Goal: Task Accomplishment & Management: Complete application form

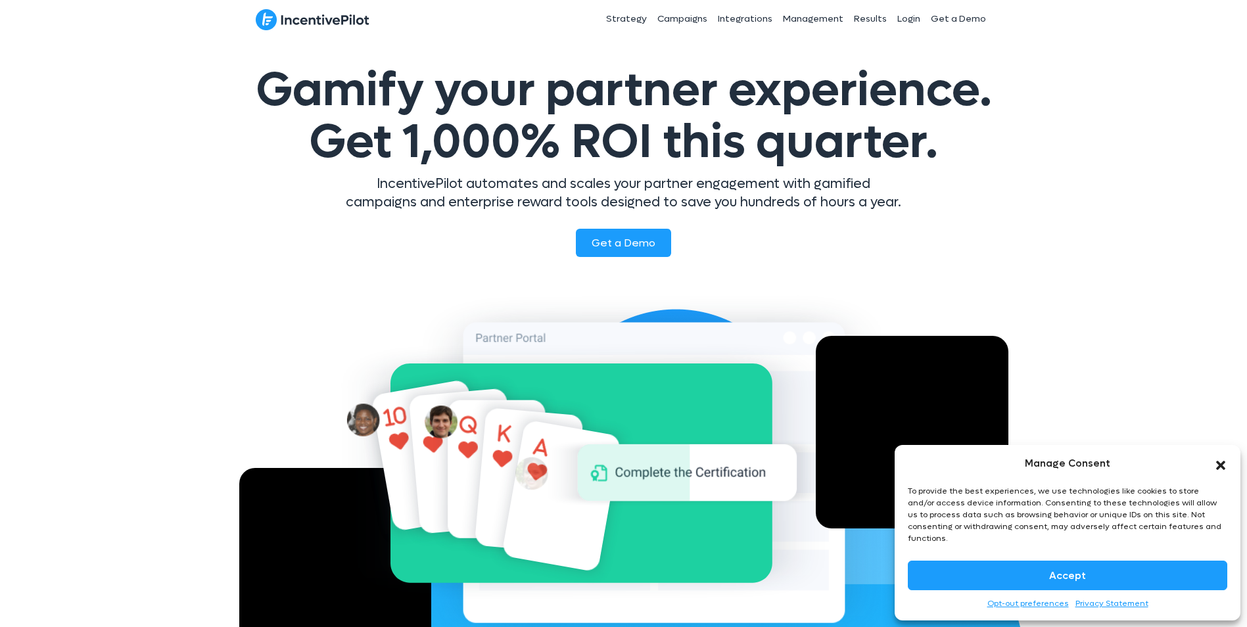
click at [1226, 472] on icon "Close dialog" at bounding box center [1220, 465] width 13 height 13
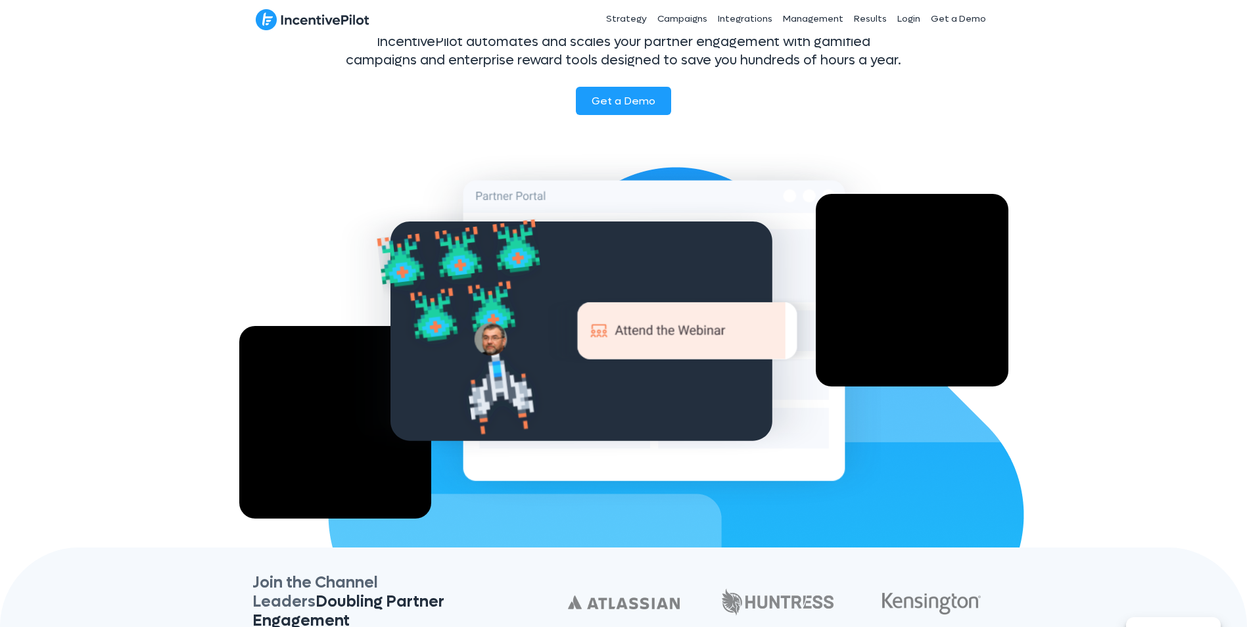
scroll to position [131, 0]
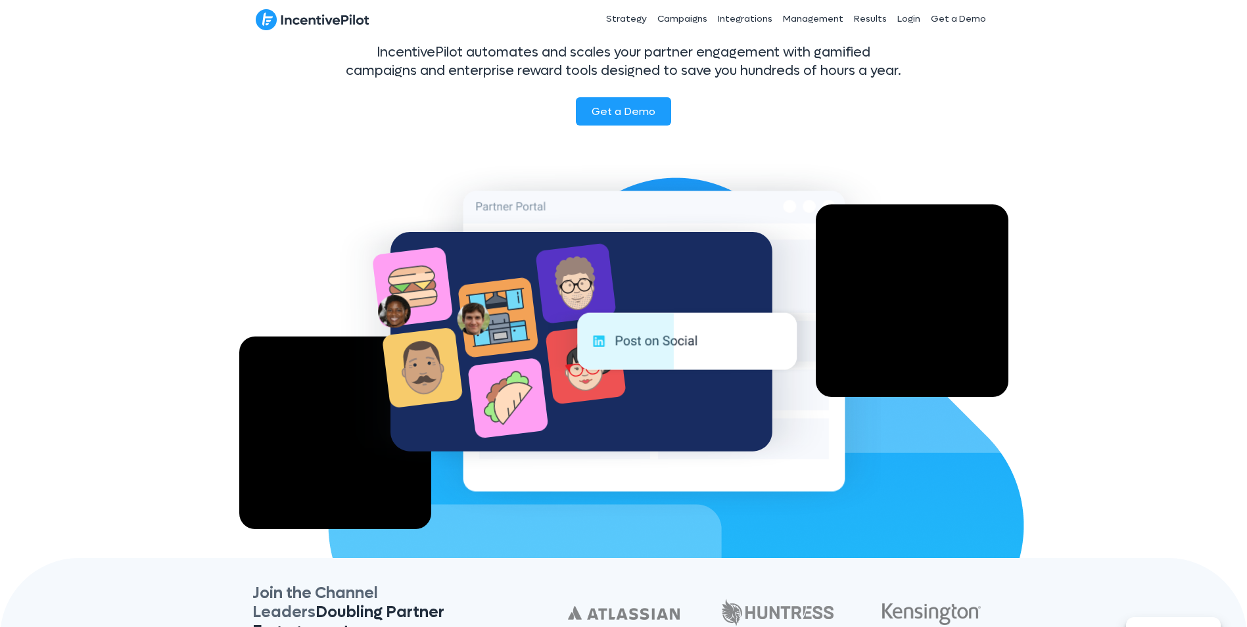
click at [1103, 311] on div "Gamify your partner experience. Get 1,000% ROI this quarter. IncentivePilot aut…" at bounding box center [623, 232] width 1247 height 651
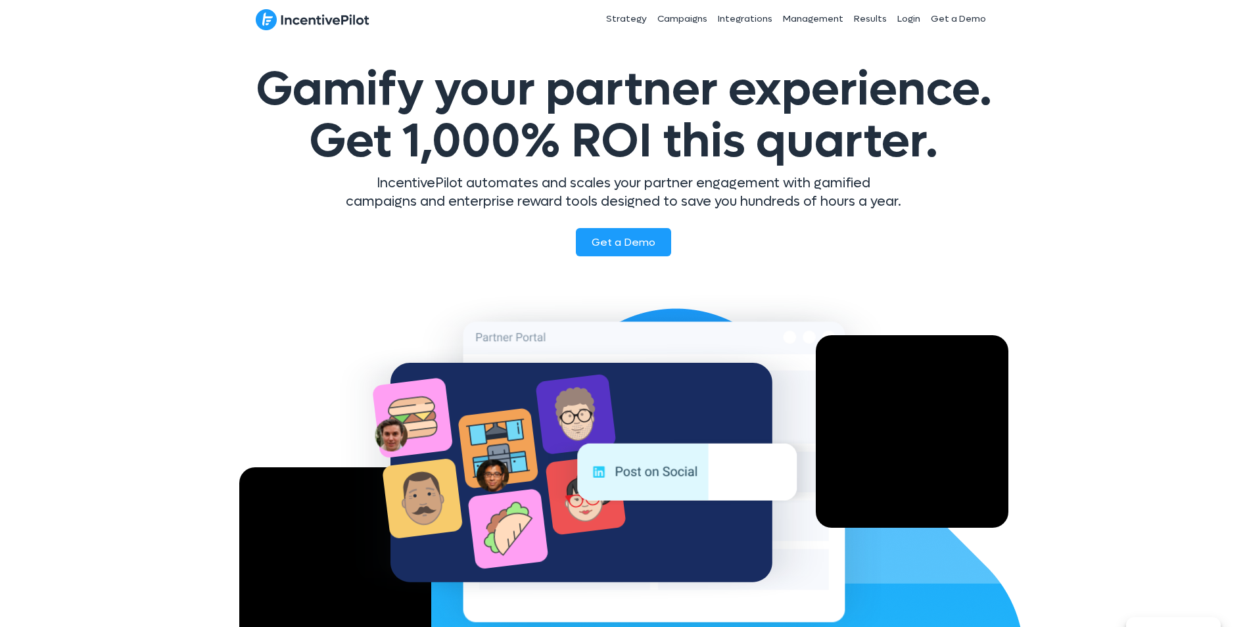
scroll to position [0, 0]
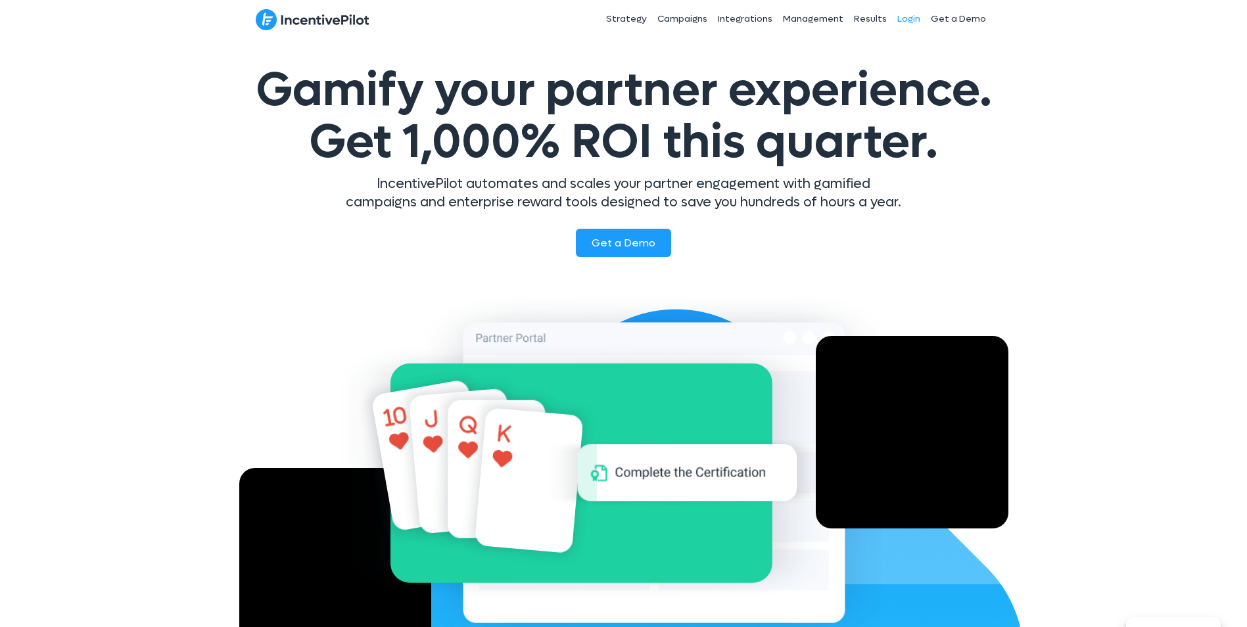
click at [909, 18] on link "Login" at bounding box center [909, 19] width 34 height 33
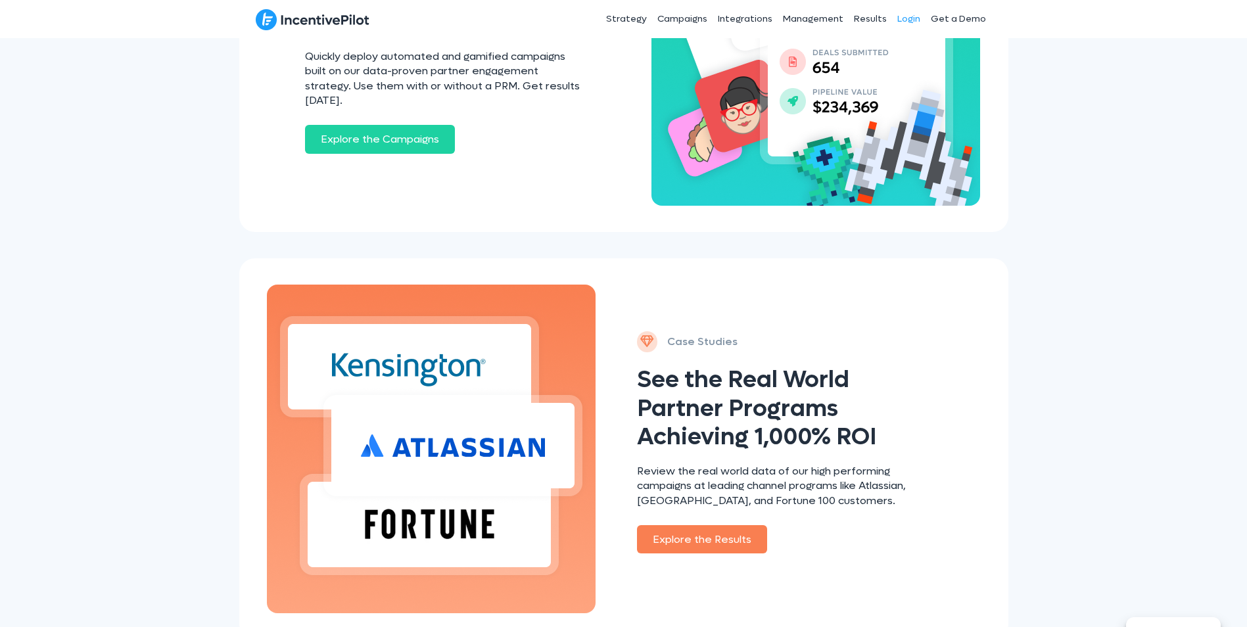
scroll to position [1184, 0]
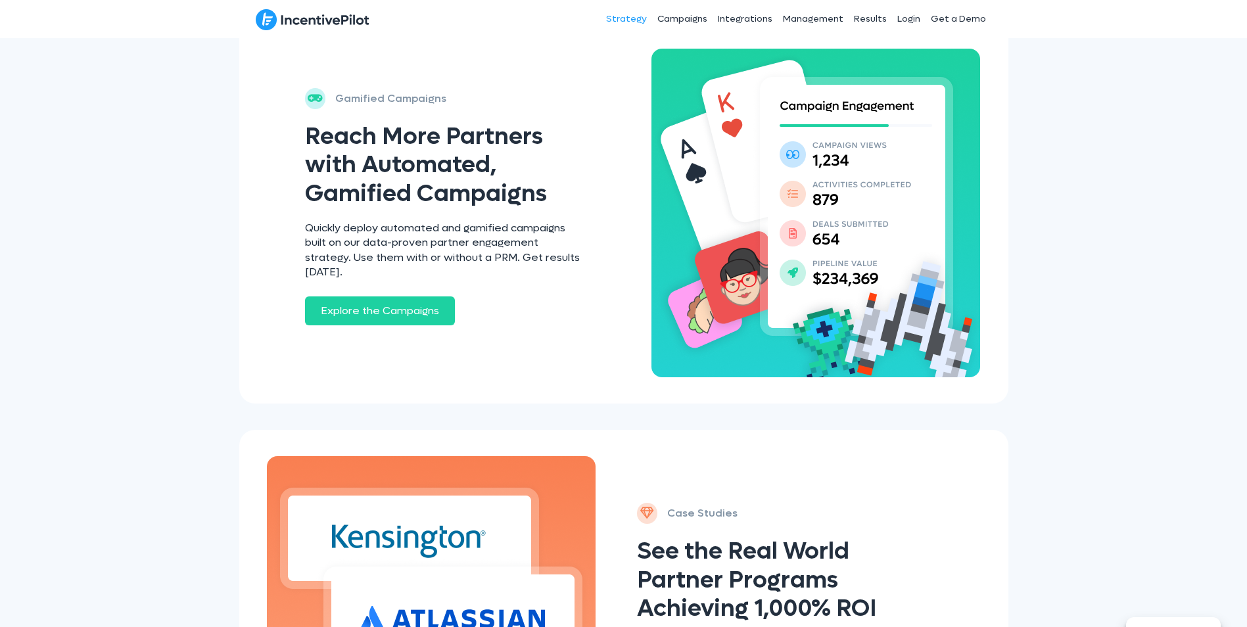
click at [643, 12] on link "Strategy" at bounding box center [626, 19] width 51 height 33
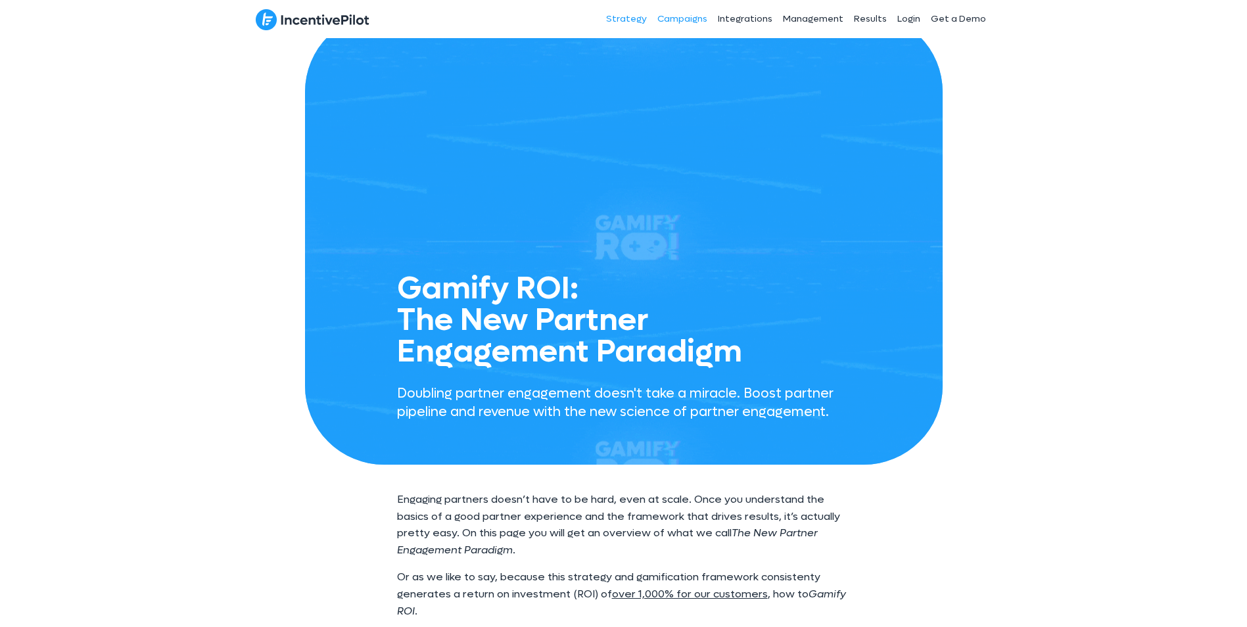
click at [690, 22] on link "Campaigns" at bounding box center [682, 19] width 60 height 33
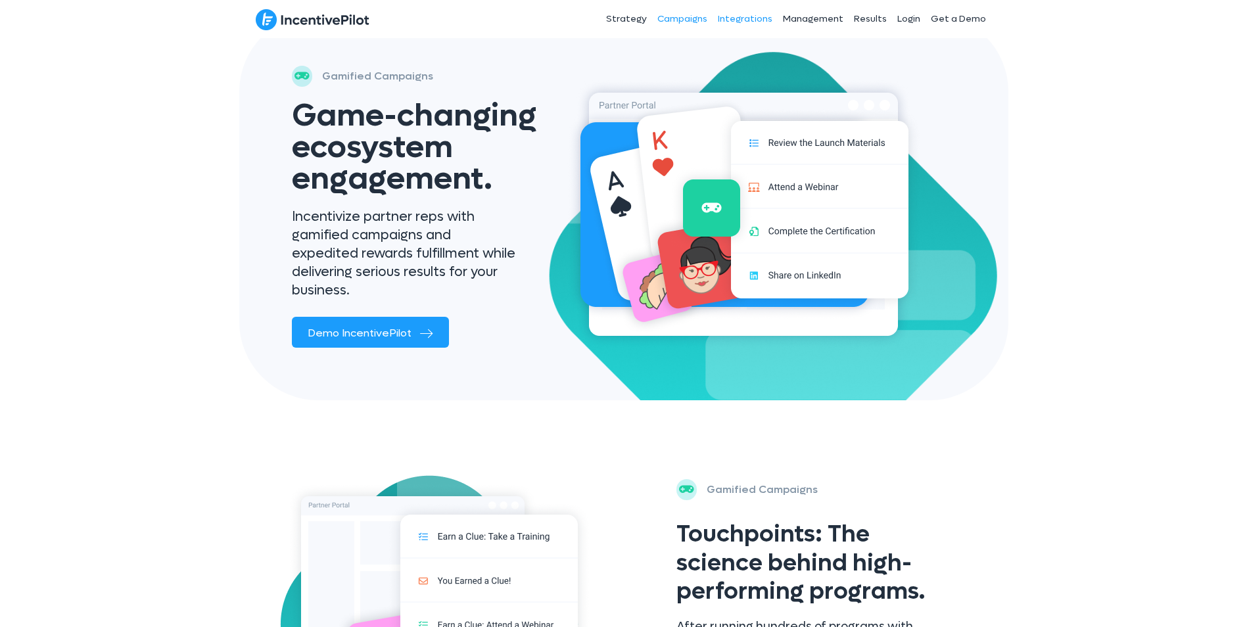
click at [751, 14] on link "Integrations" at bounding box center [744, 19] width 65 height 33
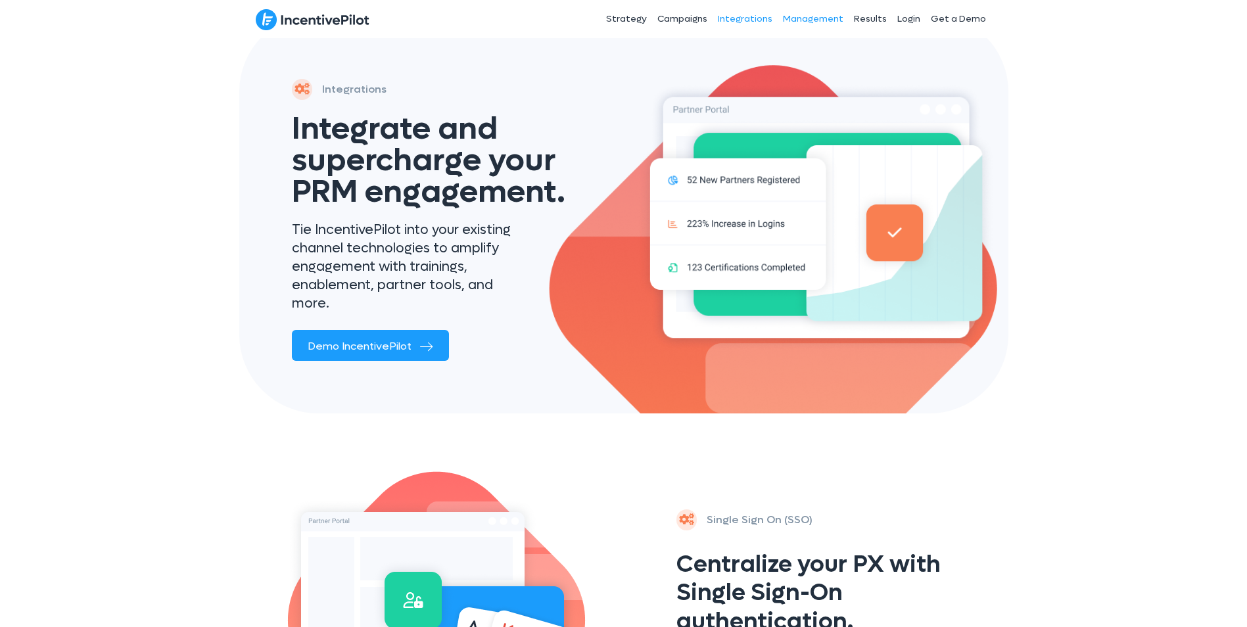
click at [800, 14] on link "Management" at bounding box center [812, 19] width 71 height 33
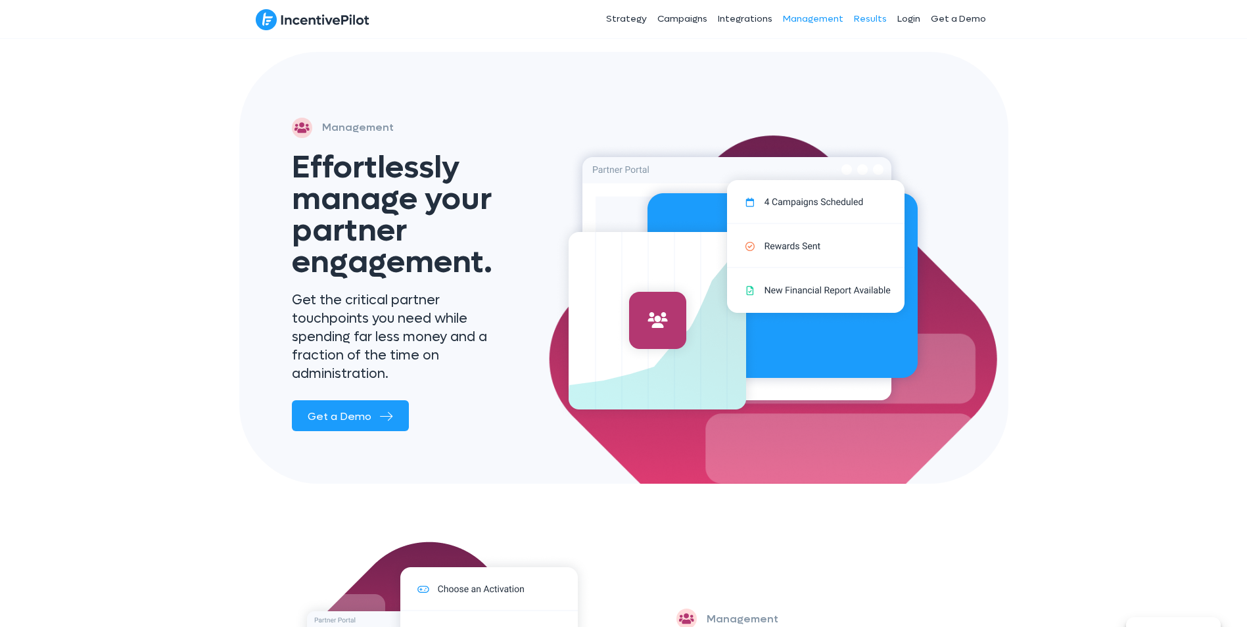
click at [866, 18] on link "Results" at bounding box center [869, 19] width 43 height 33
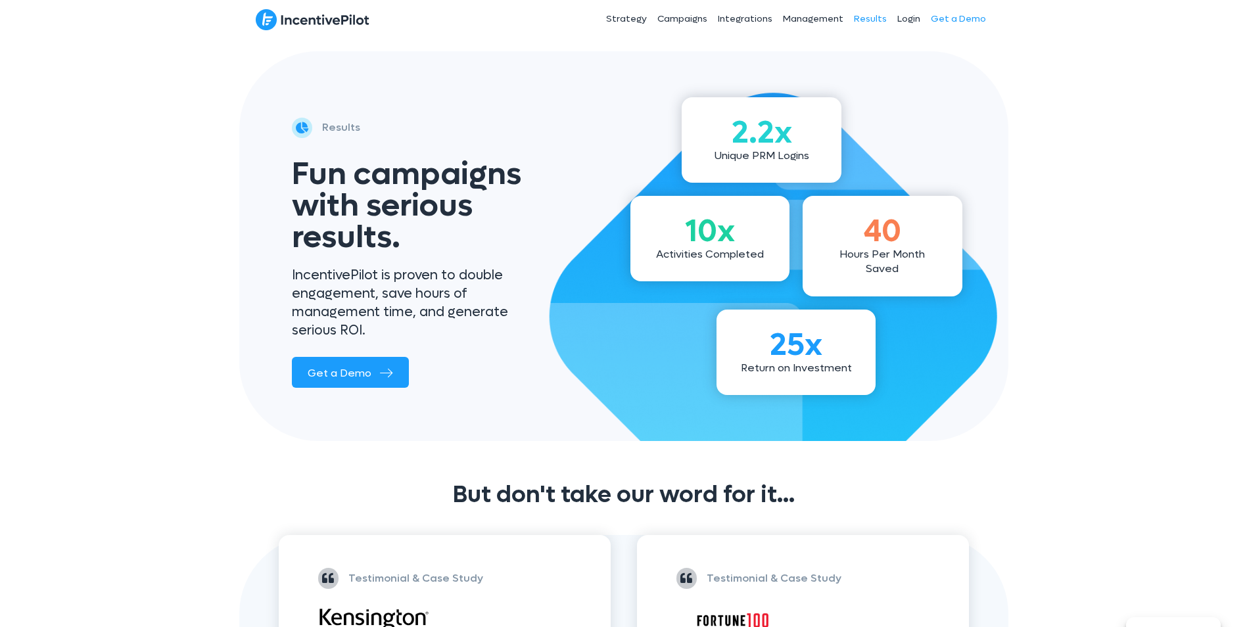
click at [961, 19] on link "Get a Demo" at bounding box center [958, 19] width 66 height 33
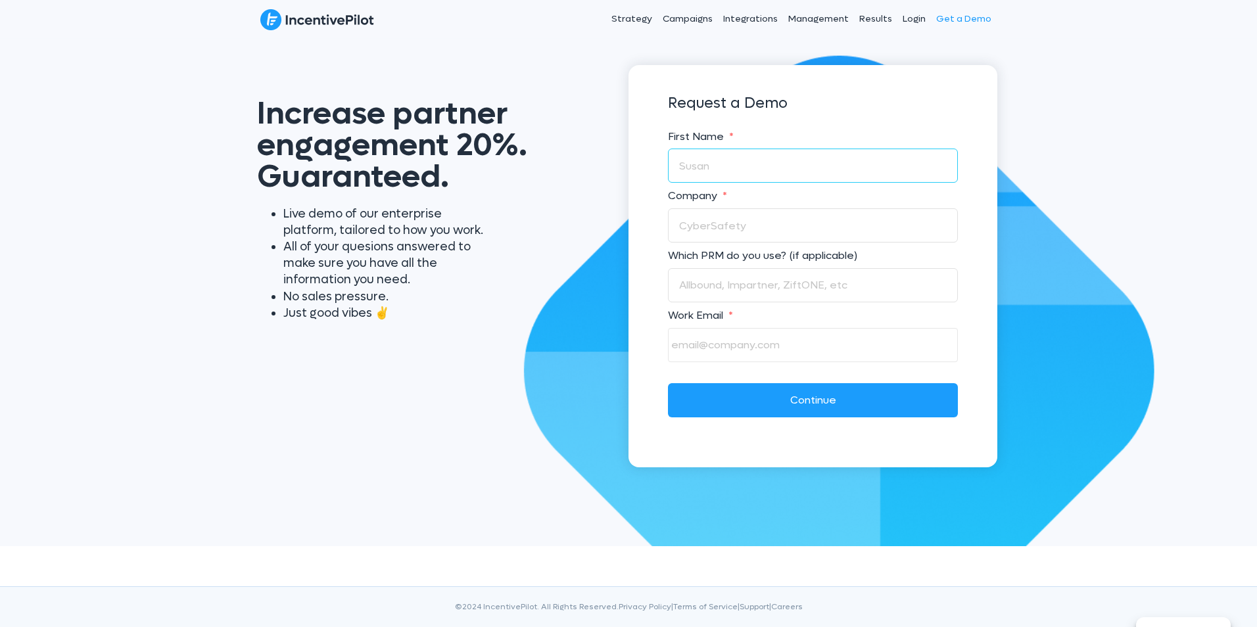
click at [811, 158] on input "First Name *" at bounding box center [813, 166] width 290 height 34
type input "[PERSON_NAME]"
type input "Dell technologies"
click at [730, 338] on input "Work Email *" at bounding box center [813, 345] width 290 height 34
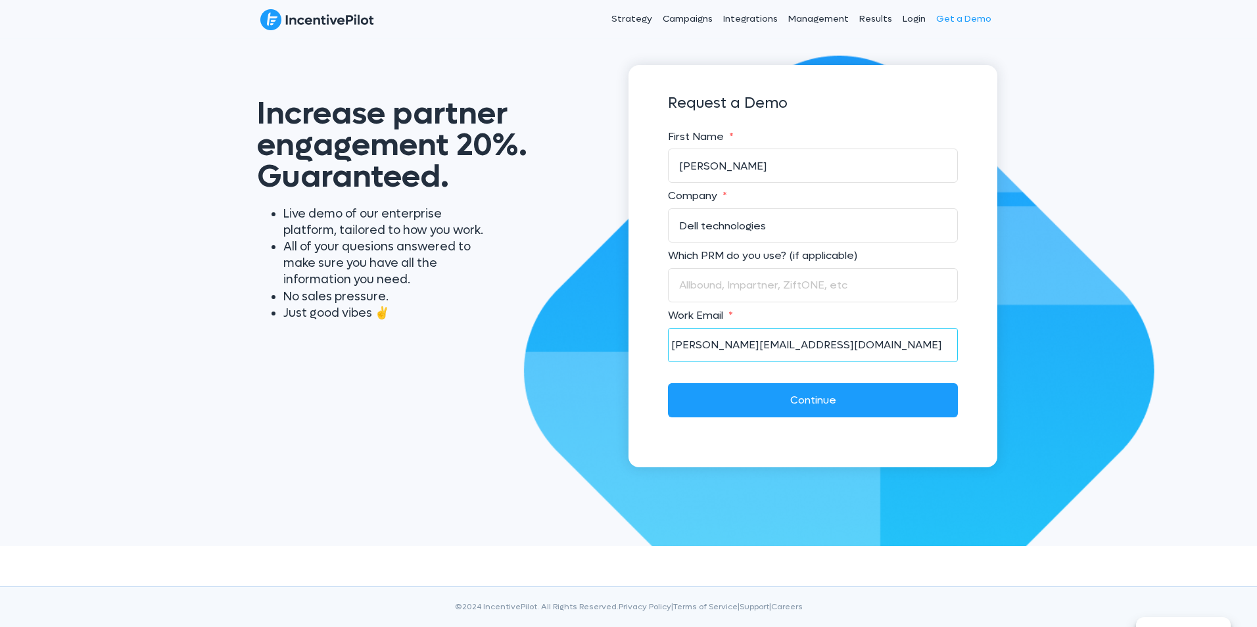
drag, startPoint x: 731, startPoint y: 342, endPoint x: 742, endPoint y: 344, distance: 11.3
click at [731, 342] on input "mohammed_durez@dell.com" at bounding box center [813, 345] width 290 height 34
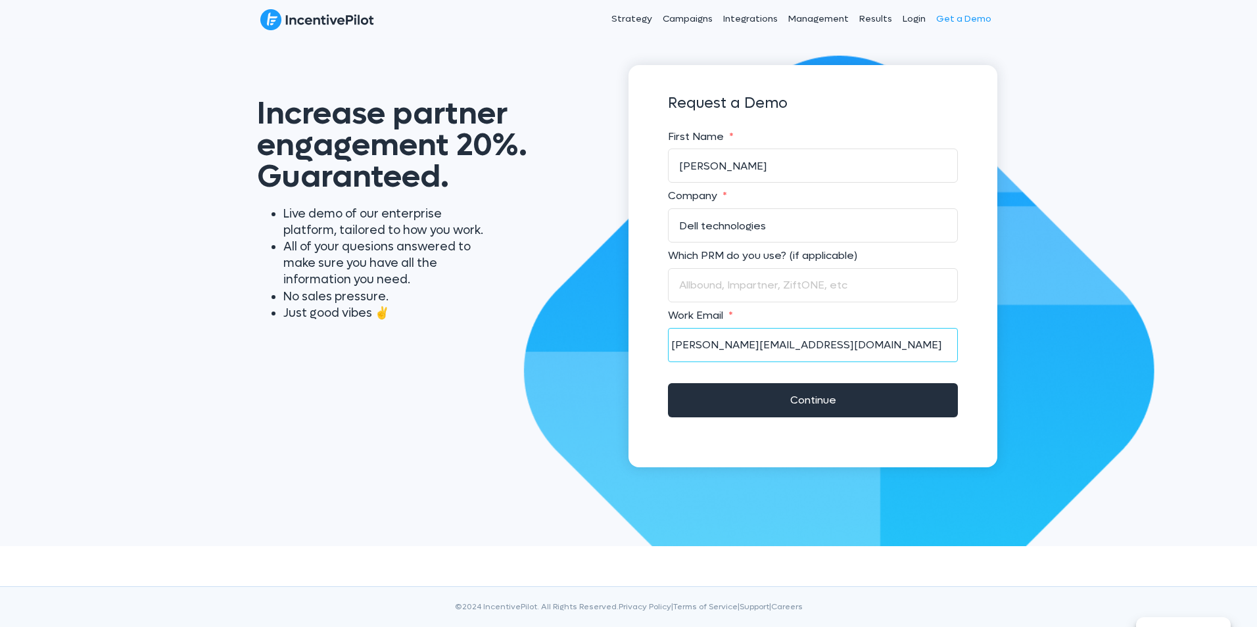
type input "mohammed.durez@dell.com"
click at [825, 399] on input "Continue" at bounding box center [813, 401] width 290 height 34
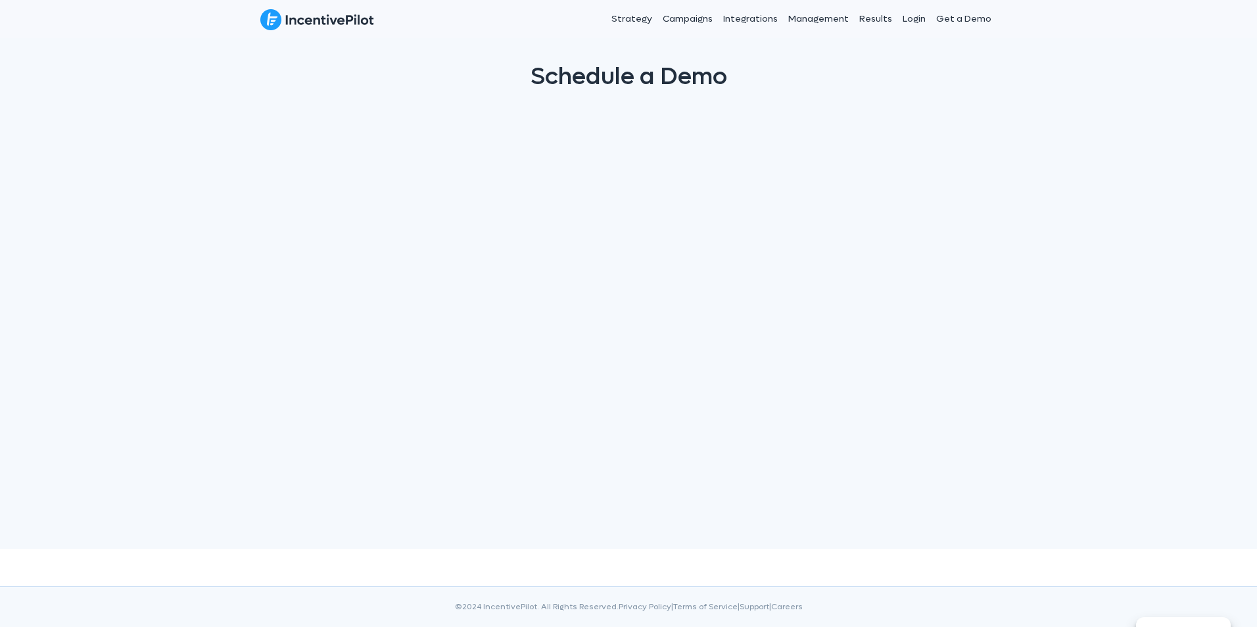
click at [1151, 261] on div "Schedule a Demo" at bounding box center [628, 294] width 1257 height 510
